Goal: Navigation & Orientation: Go to known website

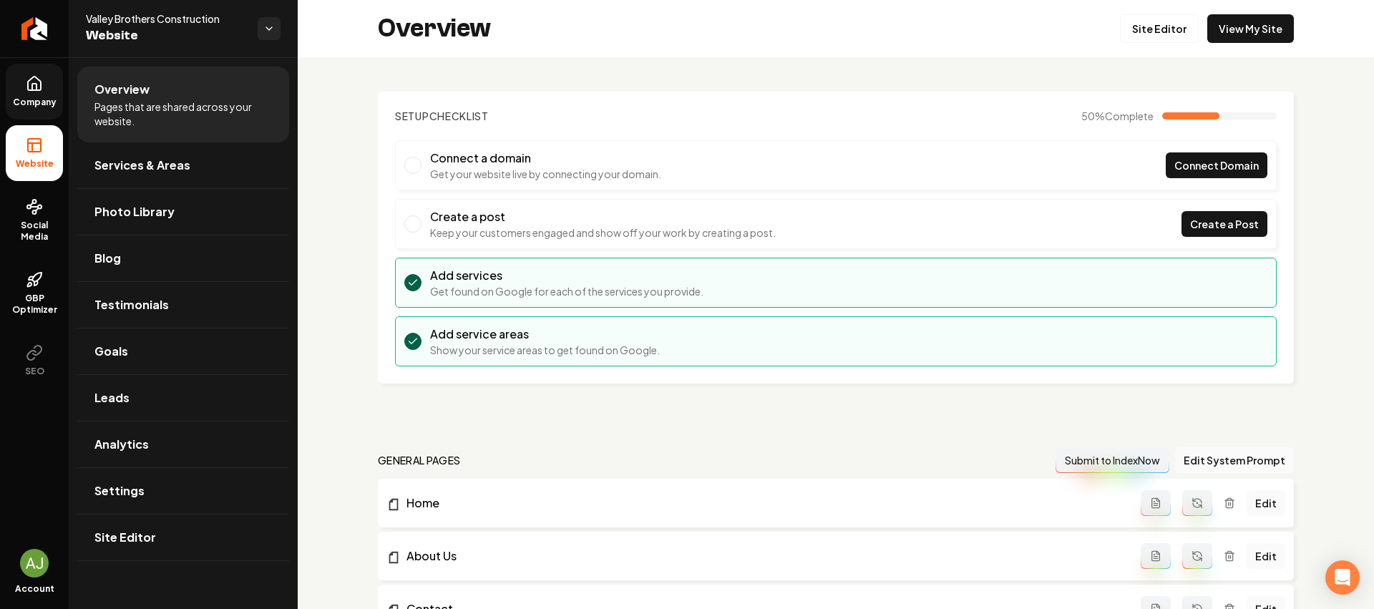
click at [37, 98] on span "Company" at bounding box center [34, 102] width 55 height 11
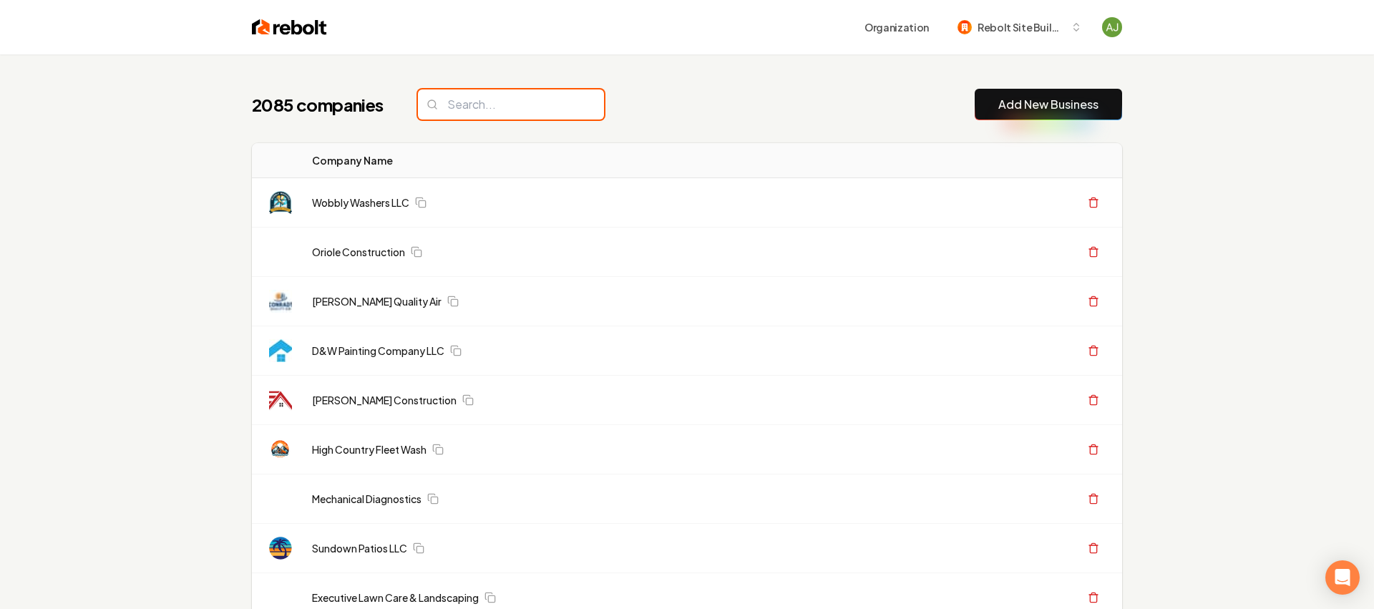
click at [505, 112] on input "search" at bounding box center [511, 104] width 186 height 30
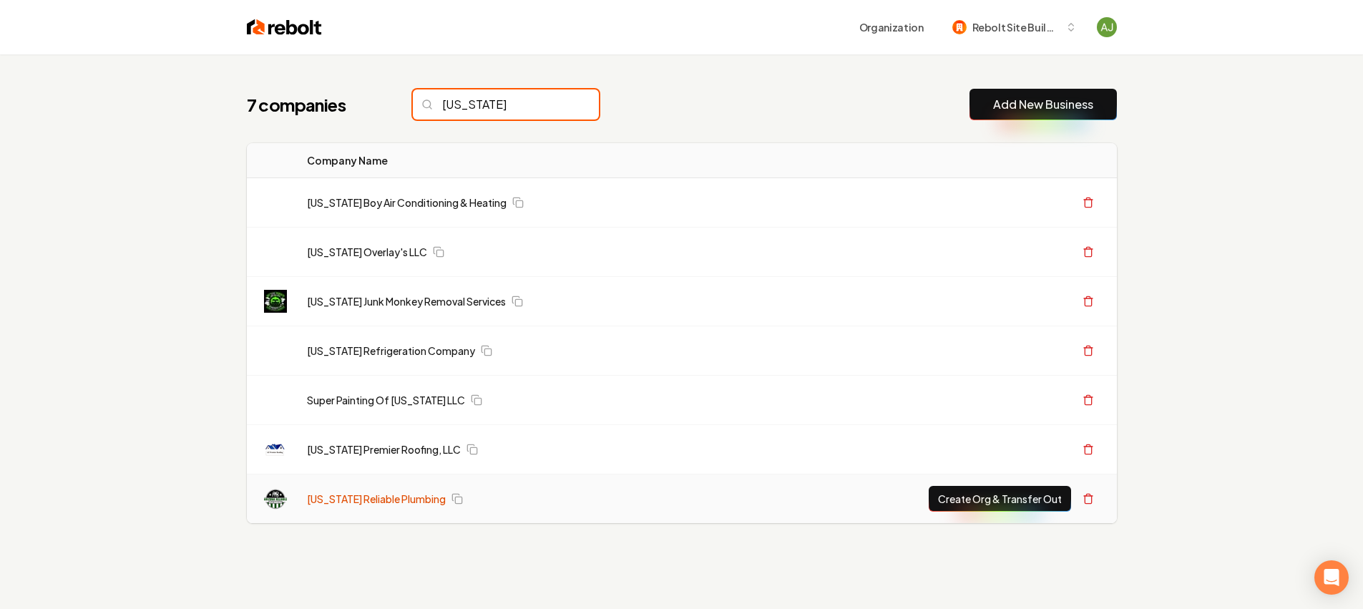
type input "[US_STATE]"
click at [390, 498] on link "[US_STATE] Reliable Plumbing" at bounding box center [376, 499] width 139 height 14
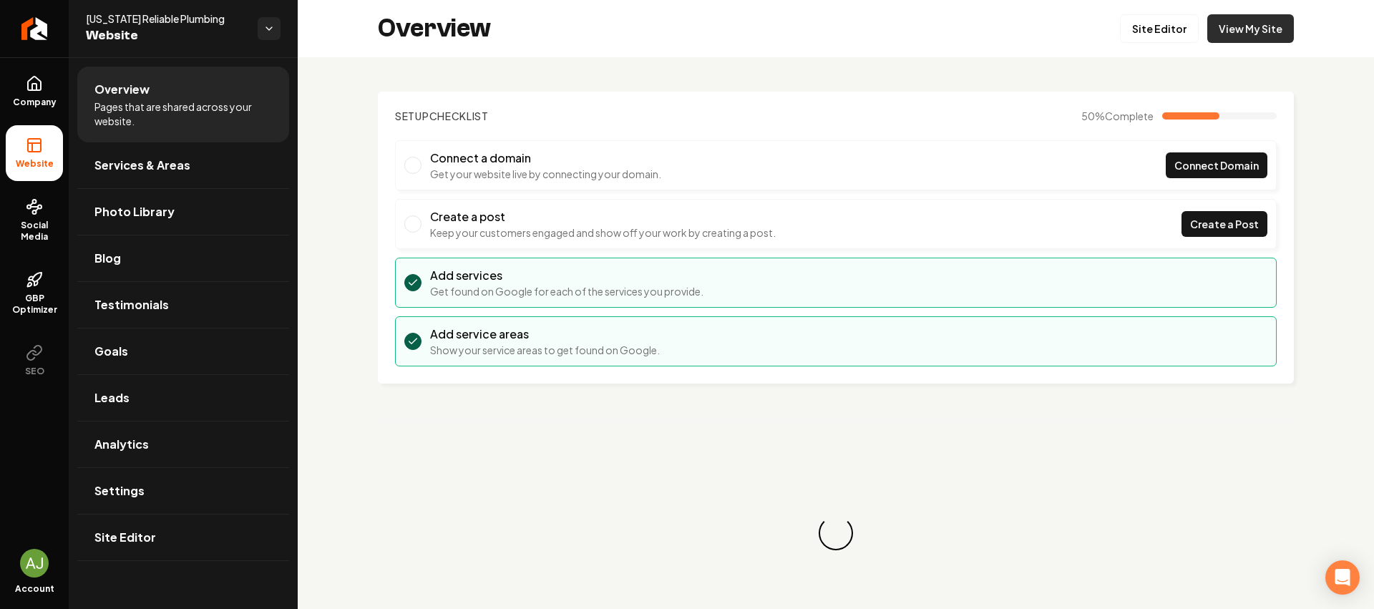
click at [1228, 28] on link "View My Site" at bounding box center [1250, 28] width 87 height 29
